Goal: Find specific page/section: Find specific page/section

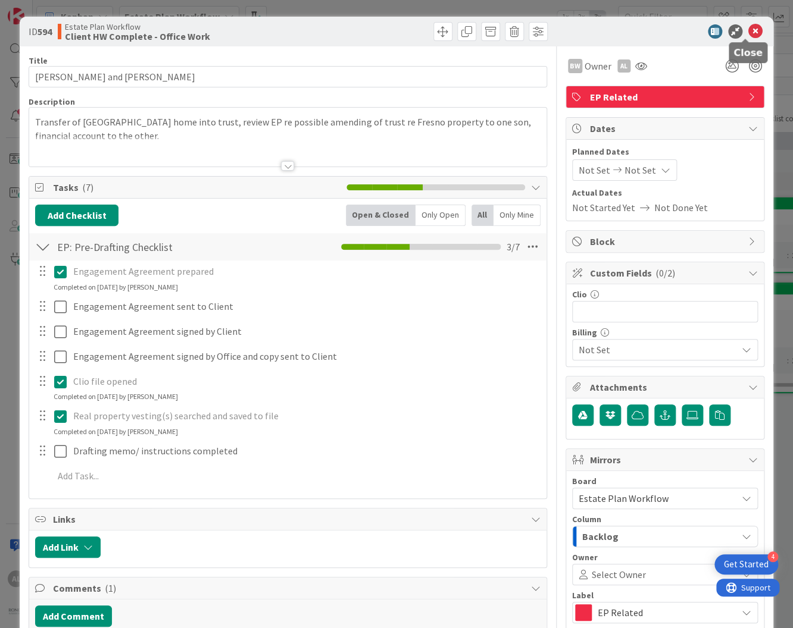
click at [748, 30] on icon at bounding box center [755, 31] width 14 height 14
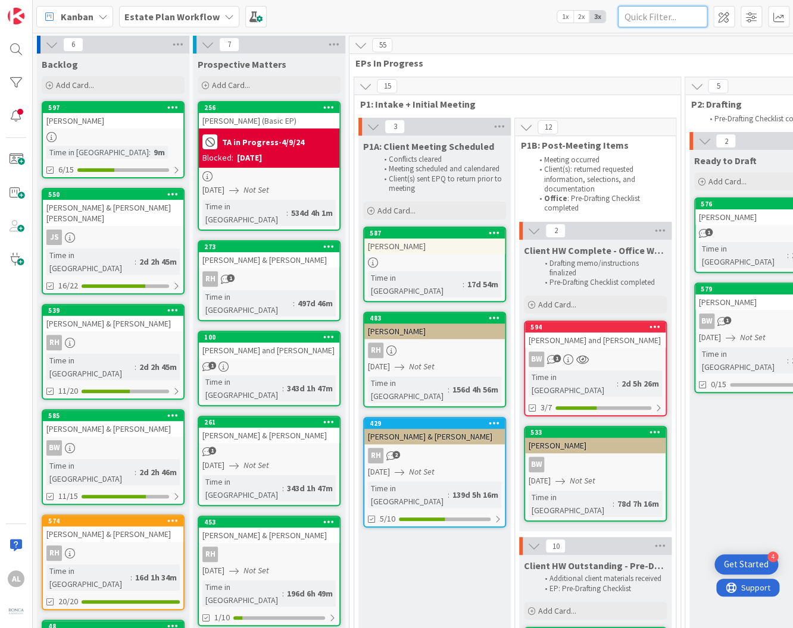
click at [657, 14] on input "text" at bounding box center [662, 16] width 89 height 21
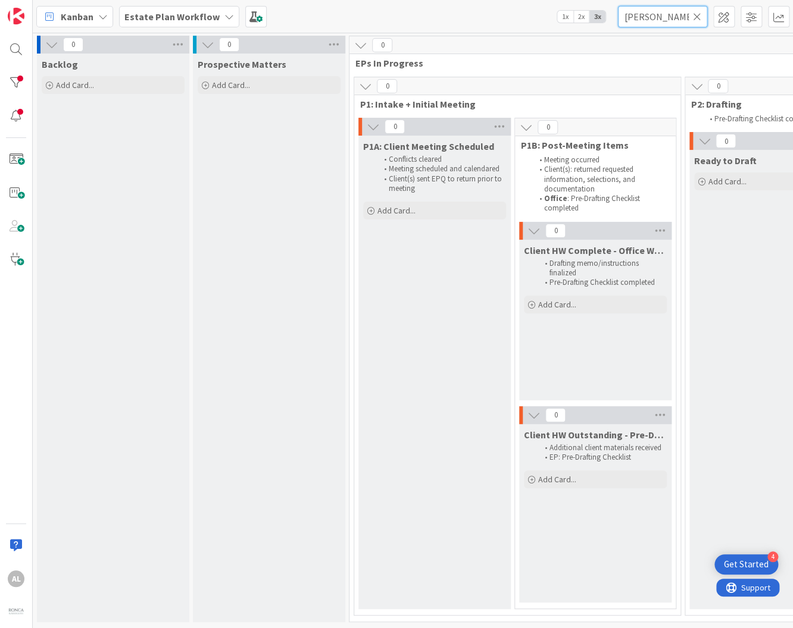
type input "[PERSON_NAME]"
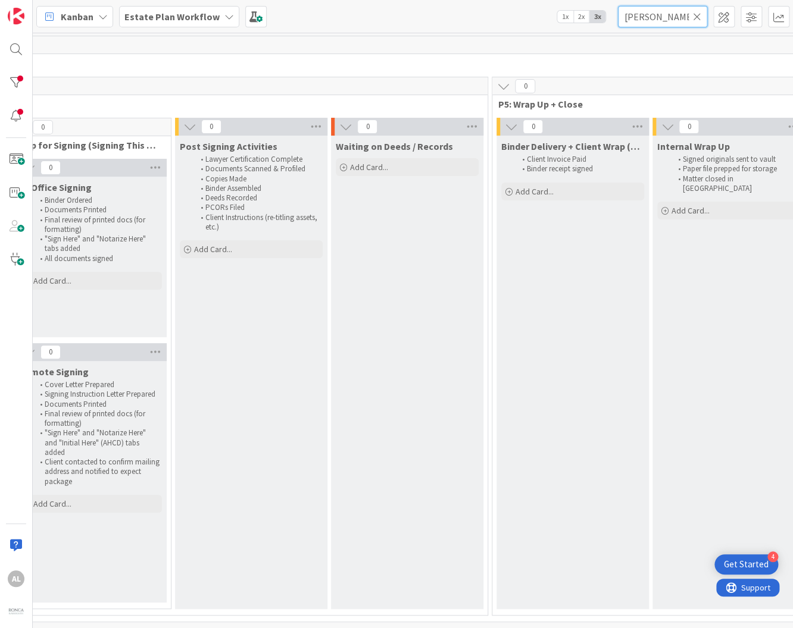
scroll to position [0, 2053]
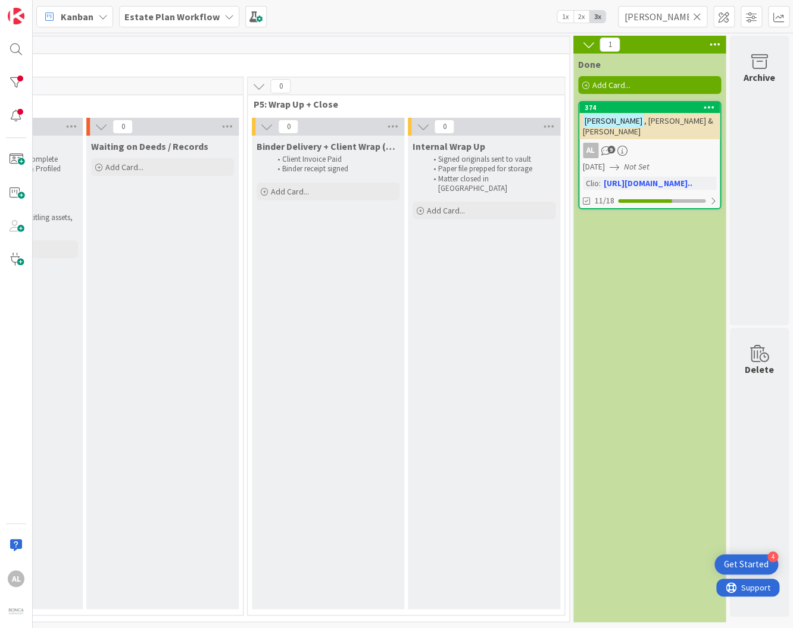
click at [677, 130] on div "374 [PERSON_NAME] & [PERSON_NAME] AL 9 [DATE] Not Set Clio : [URL][DOMAIN_NAME]…" at bounding box center [649, 155] width 143 height 108
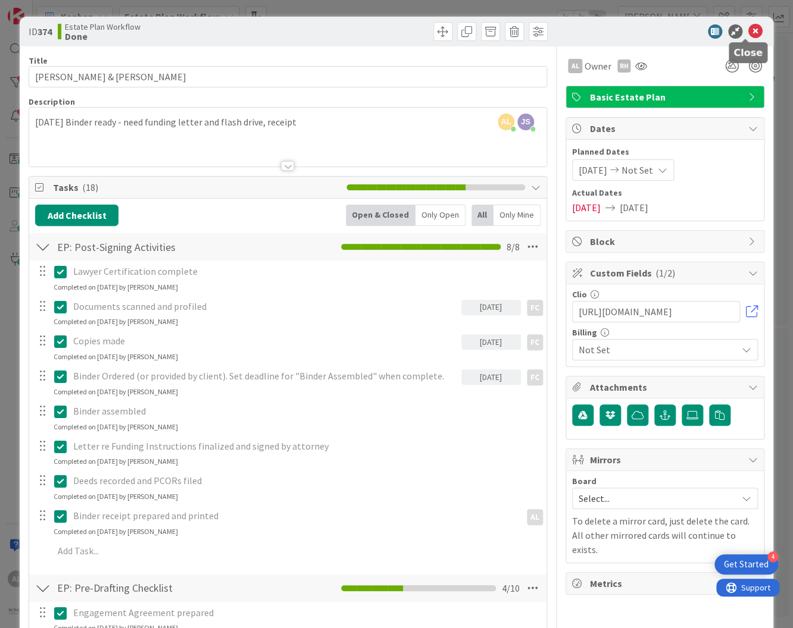
click at [748, 32] on icon at bounding box center [755, 31] width 14 height 14
